Goal: Information Seeking & Learning: Learn about a topic

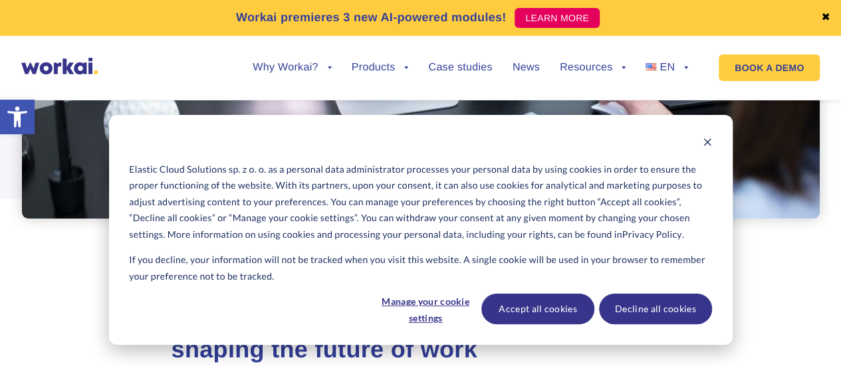
scroll to position [598, 0]
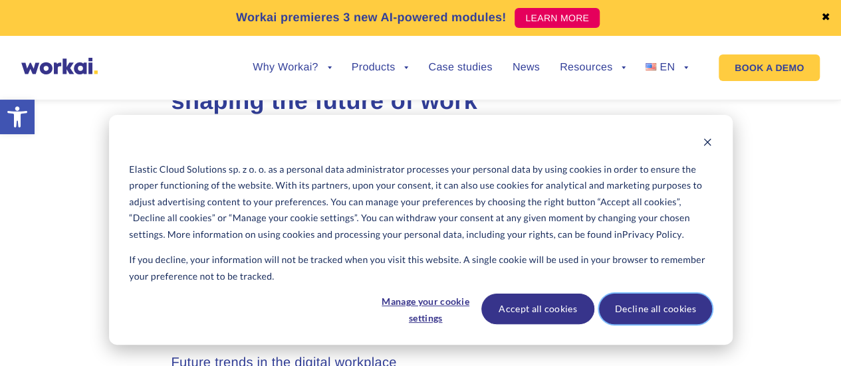
click at [675, 309] on button "Decline all cookies" at bounding box center [655, 309] width 113 height 31
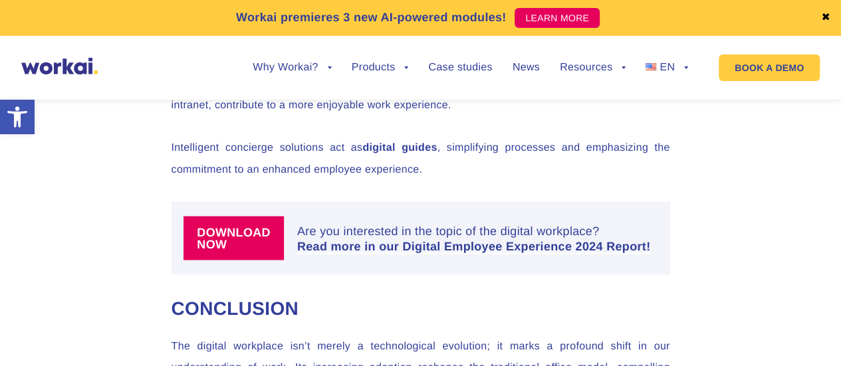
scroll to position [3723, 0]
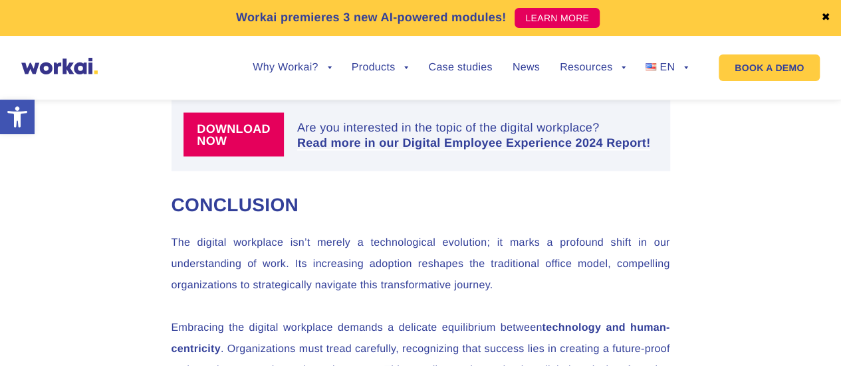
click at [267, 60] on ul "Why Workai? back Why Workai? Intranet ROI calculator Security Products back Wor…" at bounding box center [460, 68] width 455 height 51
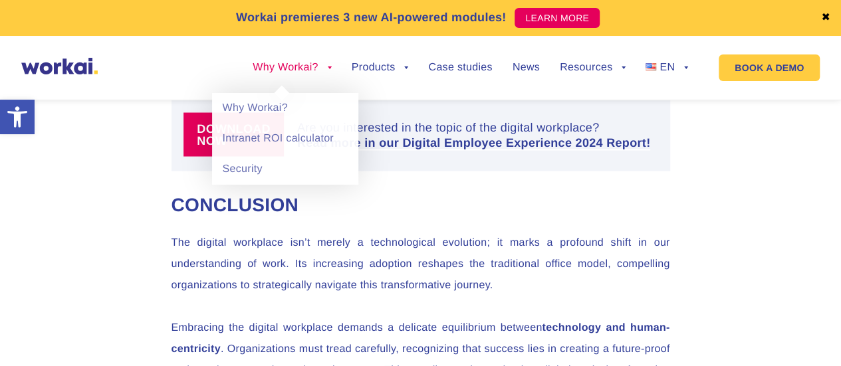
click at [287, 62] on link "Why Workai?" at bounding box center [292, 67] width 78 height 11
